Goal: Task Accomplishment & Management: Manage account settings

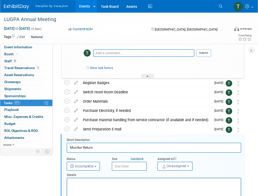
click at [81, 7] on link "Events" at bounding box center [84, 6] width 18 height 13
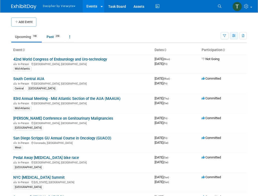
click at [235, 39] on button "button" at bounding box center [234, 35] width 8 height 7
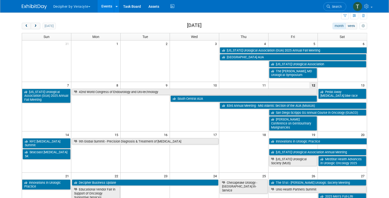
scroll to position [17, 0]
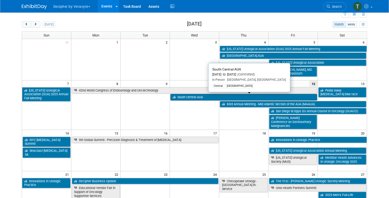
click at [233, 97] on link "South Central AUA" at bounding box center [244, 97] width 147 height 7
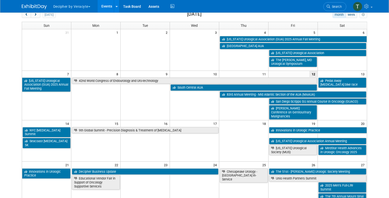
scroll to position [0, 0]
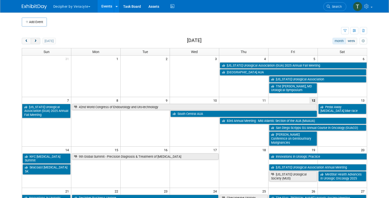
click at [36, 42] on span "next" at bounding box center [36, 41] width 4 height 3
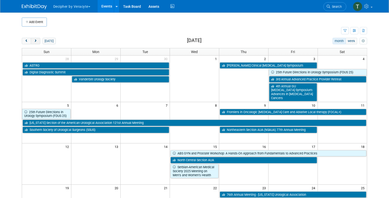
click at [36, 42] on span "next" at bounding box center [36, 41] width 4 height 3
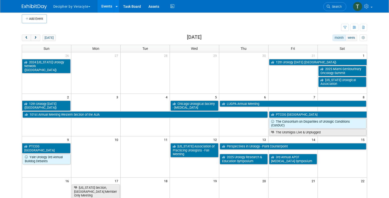
scroll to position [5, 0]
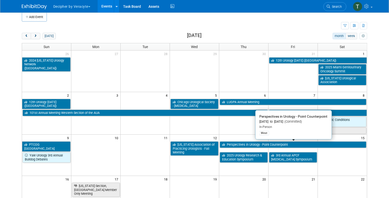
click at [253, 144] on link "Perspectives in Urology - Point Counterpoint" at bounding box center [293, 145] width 147 height 7
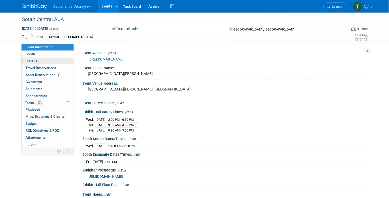
click at [34, 59] on link "4 Staff 4" at bounding box center [48, 61] width 52 height 7
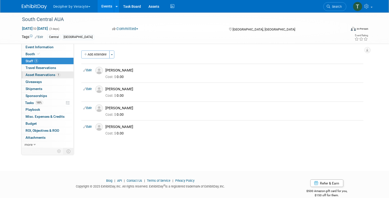
click at [55, 77] on span "Asset Reservations 1" at bounding box center [43, 75] width 35 height 4
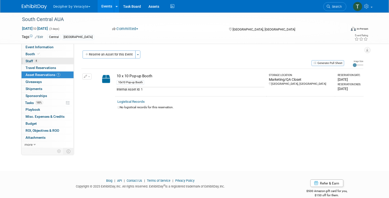
click at [55, 63] on link "4 Staff 4" at bounding box center [48, 61] width 52 height 7
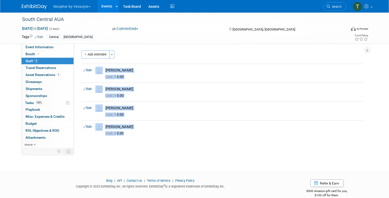
drag, startPoint x: 129, startPoint y: 132, endPoint x: 115, endPoint y: 54, distance: 79.0
click at [115, 54] on div "Add Attendee Toggle Dropdown Quick -Tag Attendees Apply X (me) select all cancel" at bounding box center [222, 95] width 282 height 89
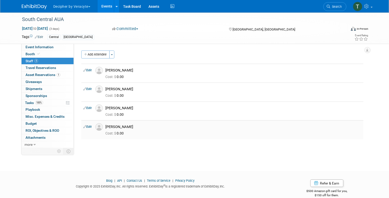
click at [134, 126] on div "[PERSON_NAME]" at bounding box center [233, 127] width 256 height 5
drag, startPoint x: 137, startPoint y: 129, endPoint x: 106, endPoint y: 70, distance: 66.7
click at [106, 70] on tbody "Edit Bryan Bass Cost: $ 0.00 Edit 0.00" at bounding box center [222, 102] width 282 height 76
click at [55, 75] on span "Asset Reservations 1" at bounding box center [43, 75] width 35 height 4
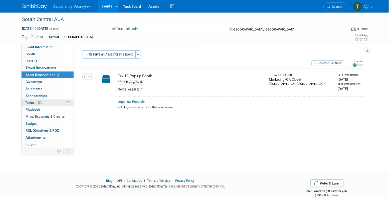
click at [57, 102] on link "100% Tasks 100%" at bounding box center [48, 103] width 52 height 7
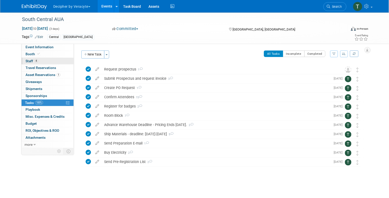
click at [56, 61] on link "4 Staff 4" at bounding box center [48, 61] width 52 height 7
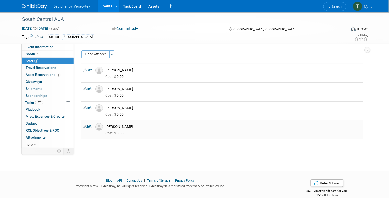
click at [129, 130] on div "Cost: $ 0.00" at bounding box center [234, 133] width 264 height 7
drag, startPoint x: 129, startPoint y: 127, endPoint x: 110, endPoint y: 127, distance: 18.5
click at [110, 127] on div "[PERSON_NAME]" at bounding box center [233, 127] width 256 height 5
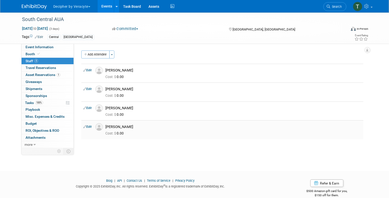
click at [127, 127] on div "[PERSON_NAME]" at bounding box center [233, 127] width 256 height 5
click at [49, 101] on link "100% Tasks 100%" at bounding box center [48, 103] width 52 height 7
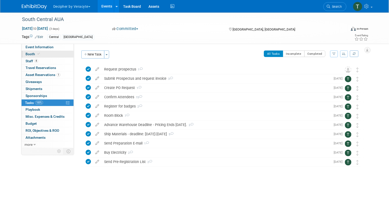
click at [64, 57] on link "Booth" at bounding box center [48, 54] width 52 height 7
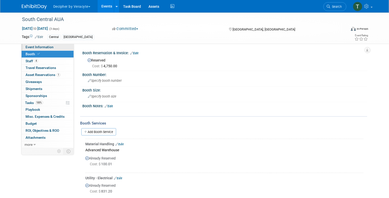
click at [66, 49] on link "Event Information" at bounding box center [48, 47] width 52 height 7
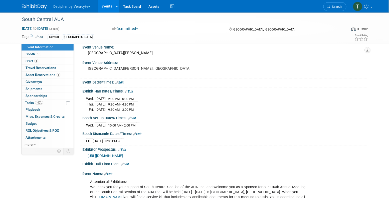
scroll to position [26, 0]
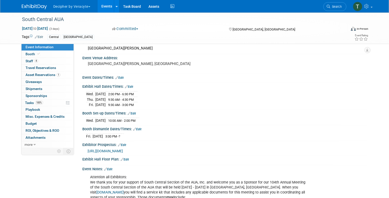
click at [123, 149] on span "https://veracyte365.sharepoint.com/:b:/r/sites/DecipherMKTG/Shared%20Documents/…" at bounding box center [105, 151] width 35 height 4
click at [56, 103] on link "100% Tasks 100%" at bounding box center [48, 103] width 52 height 7
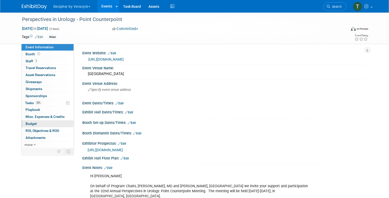
click at [47, 123] on link "Budget" at bounding box center [48, 124] width 52 height 7
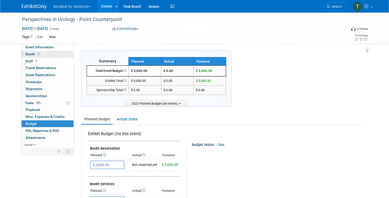
click at [59, 57] on link "Booth" at bounding box center [48, 54] width 52 height 7
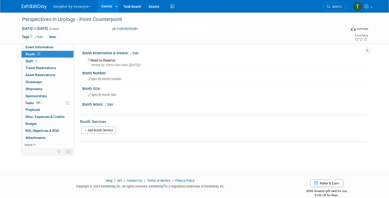
click at [136, 54] on link "Edit" at bounding box center [134, 54] width 8 height 4
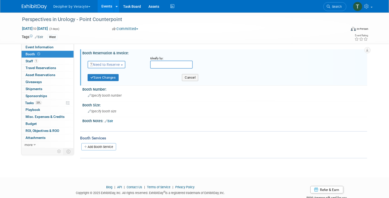
click at [98, 64] on span "Need to Reserve" at bounding box center [105, 65] width 30 height 4
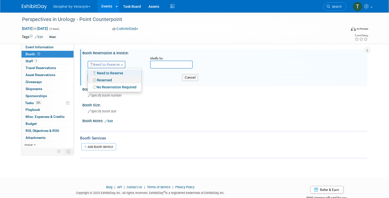
click at [105, 82] on link "Reserved" at bounding box center [115, 80] width 54 height 7
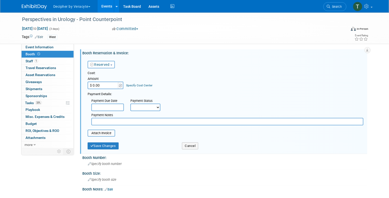
click at [100, 83] on input "$ 0.00" at bounding box center [103, 86] width 31 height 8
type input "$ 5,000.00"
click at [115, 147] on button "Save Changes" at bounding box center [103, 146] width 31 height 7
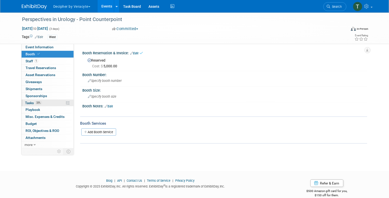
click at [47, 104] on link "33% Tasks 33%" at bounding box center [48, 103] width 52 height 7
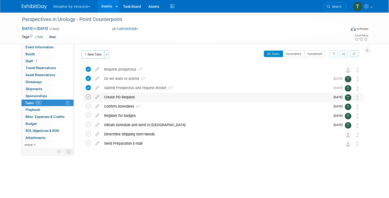
click at [88, 96] on icon at bounding box center [88, 96] width 5 height 5
click at [129, 96] on div "Create PO Request" at bounding box center [216, 97] width 229 height 9
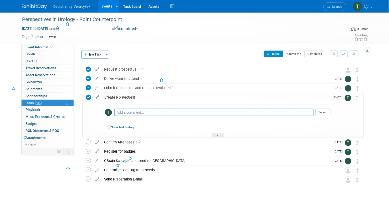
click at [134, 114] on textarea at bounding box center [213, 113] width 199 height 8
type textarea "completed via email"
click at [321, 115] on button "Submit" at bounding box center [323, 113] width 15 height 8
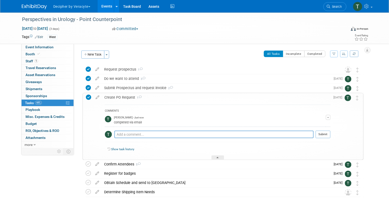
click at [172, 99] on div "Create PO Request 1" at bounding box center [216, 97] width 229 height 9
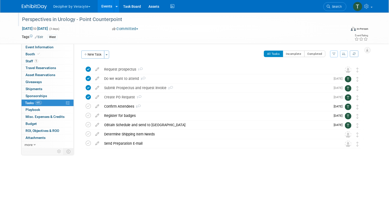
click at [122, 16] on div "Perspectives in Urology - Point Counterpoint" at bounding box center [179, 19] width 319 height 9
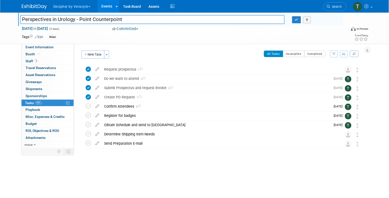
click at [122, 16] on input "Perspectives in Urology - Point Counterpoint" at bounding box center [152, 19] width 265 height 9
